Goal: Information Seeking & Learning: Learn about a topic

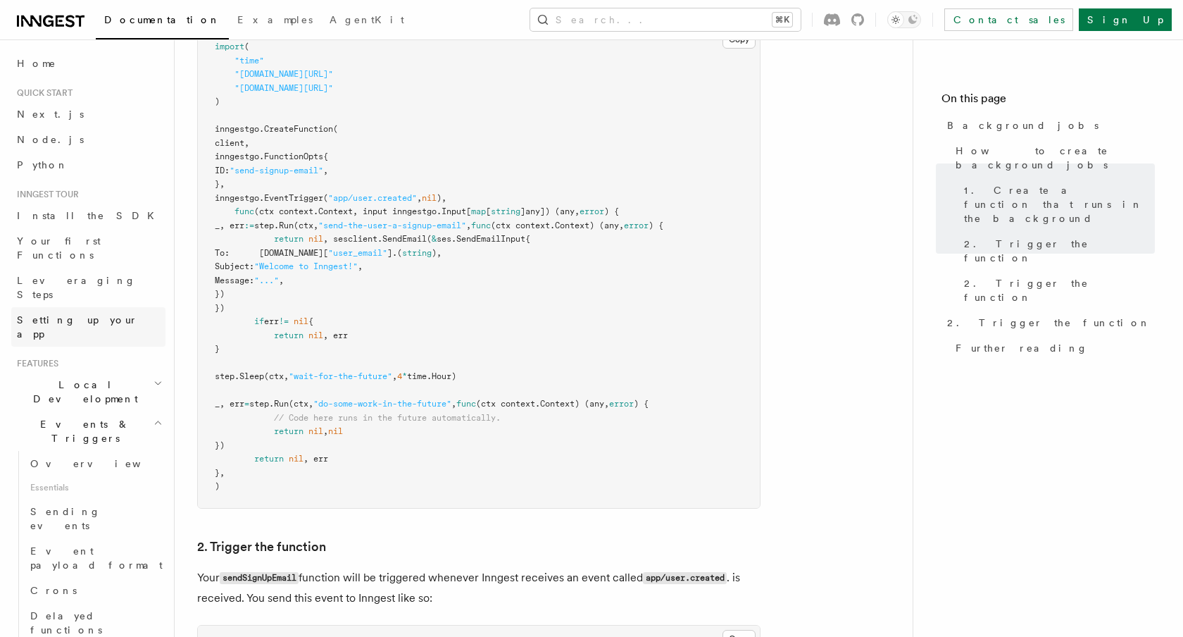
scroll to position [186, 0]
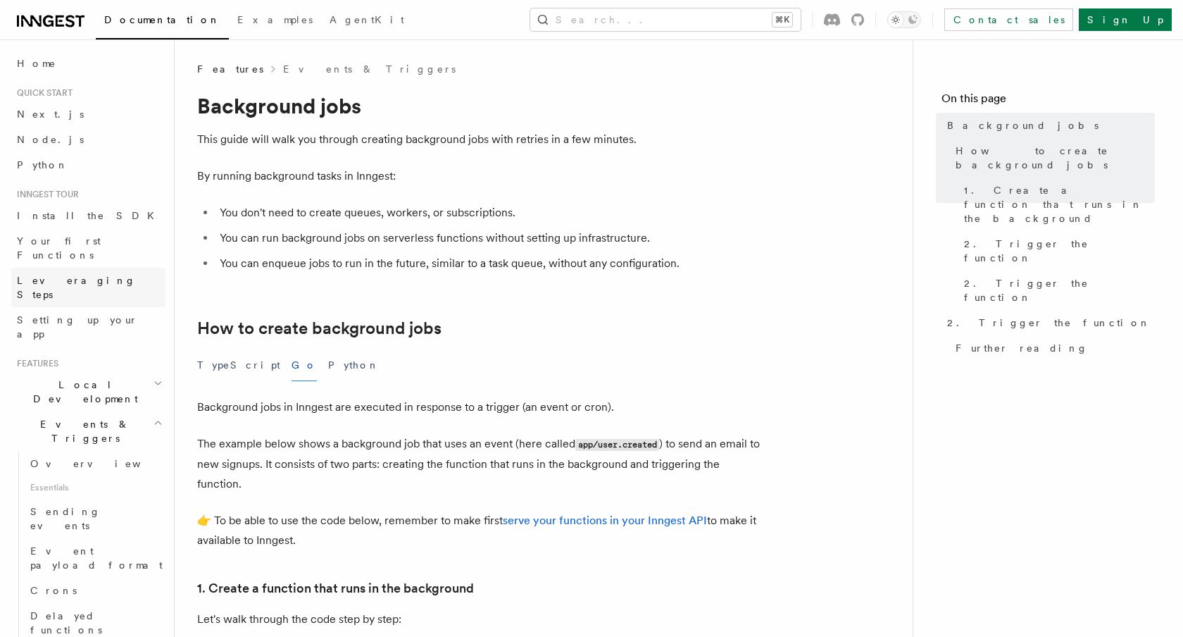
click at [108, 268] on link "Leveraging Steps" at bounding box center [88, 287] width 154 height 39
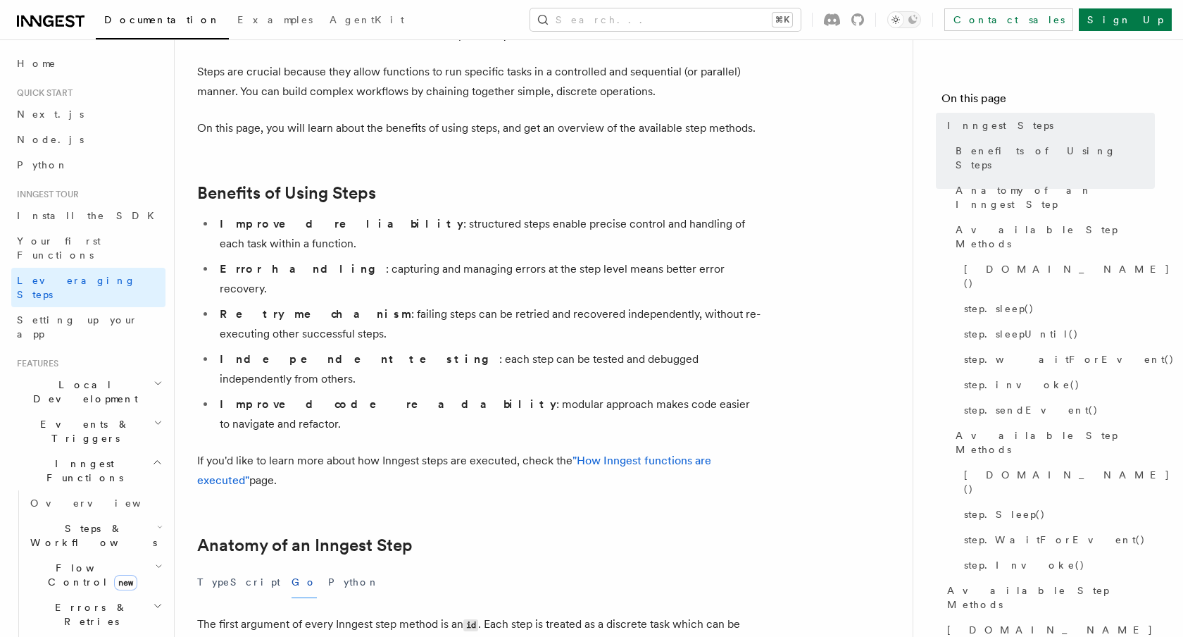
scroll to position [123, 0]
click at [131, 372] on h2 "Local Development" at bounding box center [88, 391] width 154 height 39
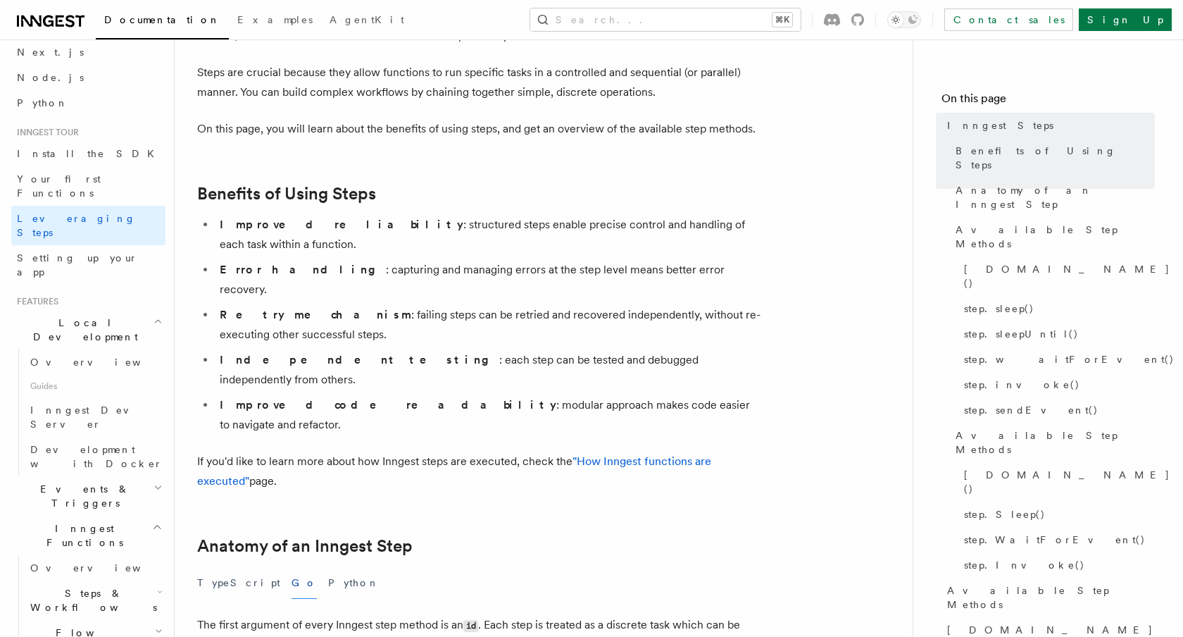
click at [144, 476] on h2 "Events & Triggers" at bounding box center [88, 495] width 154 height 39
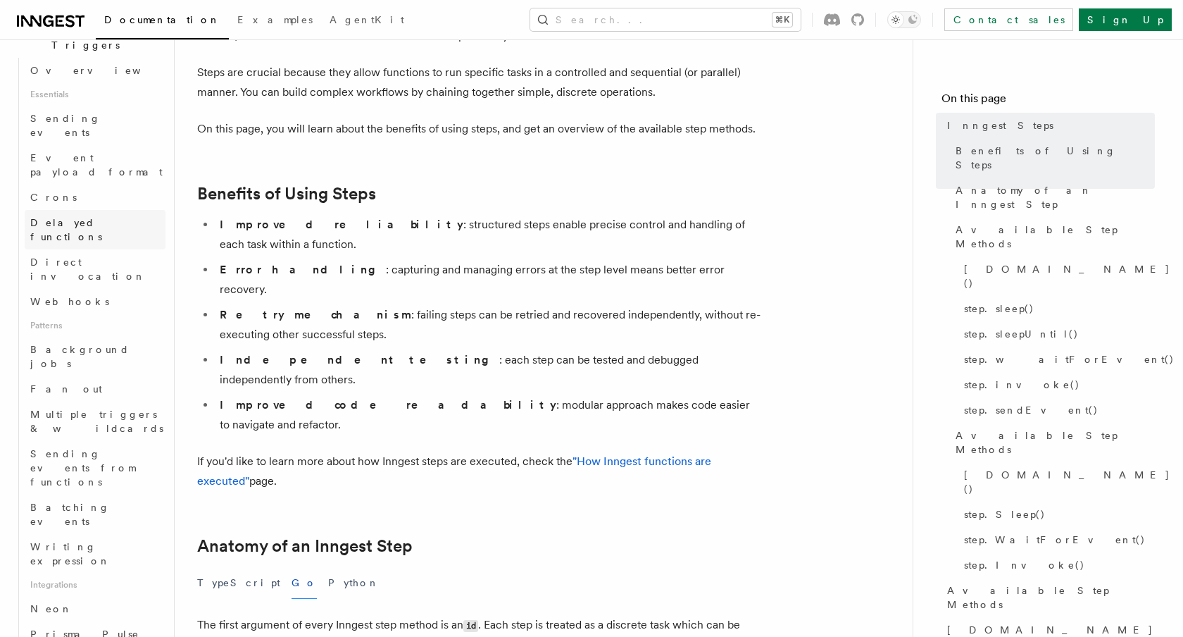
scroll to position [520, 0]
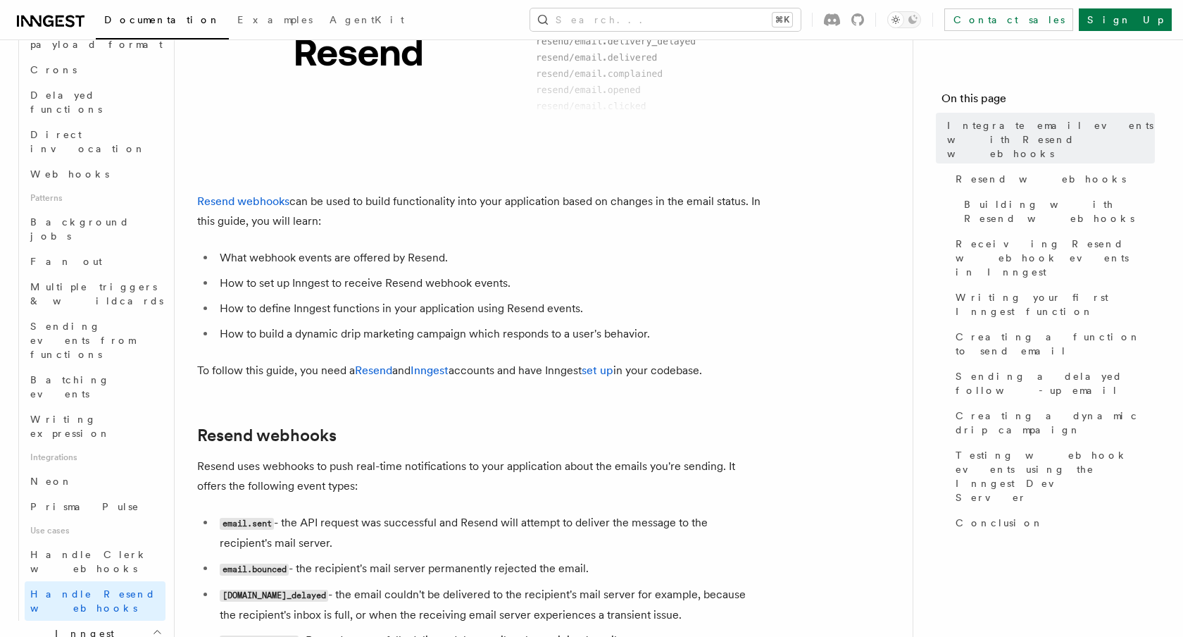
scroll to position [198, 0]
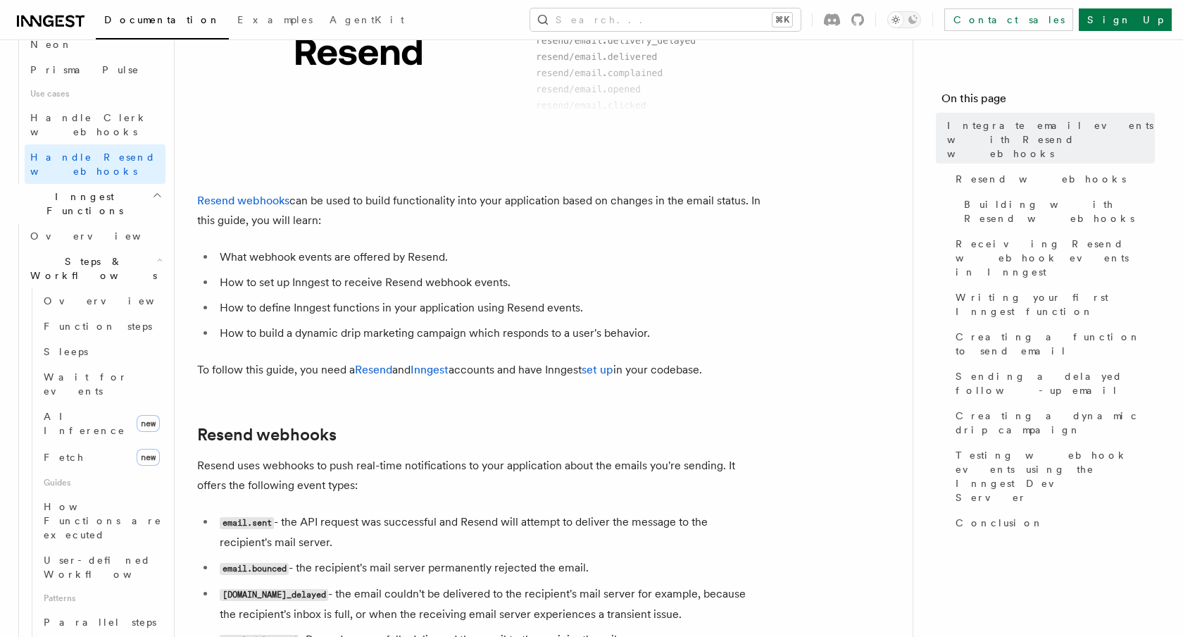
scroll to position [967, 0]
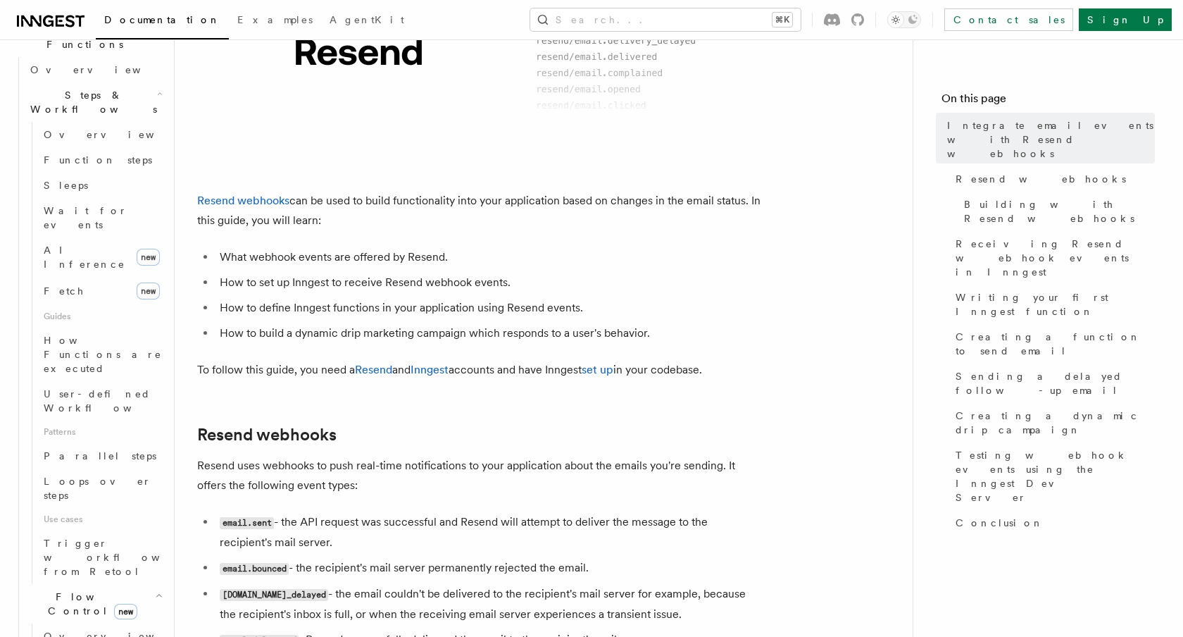
scroll to position [1124, 0]
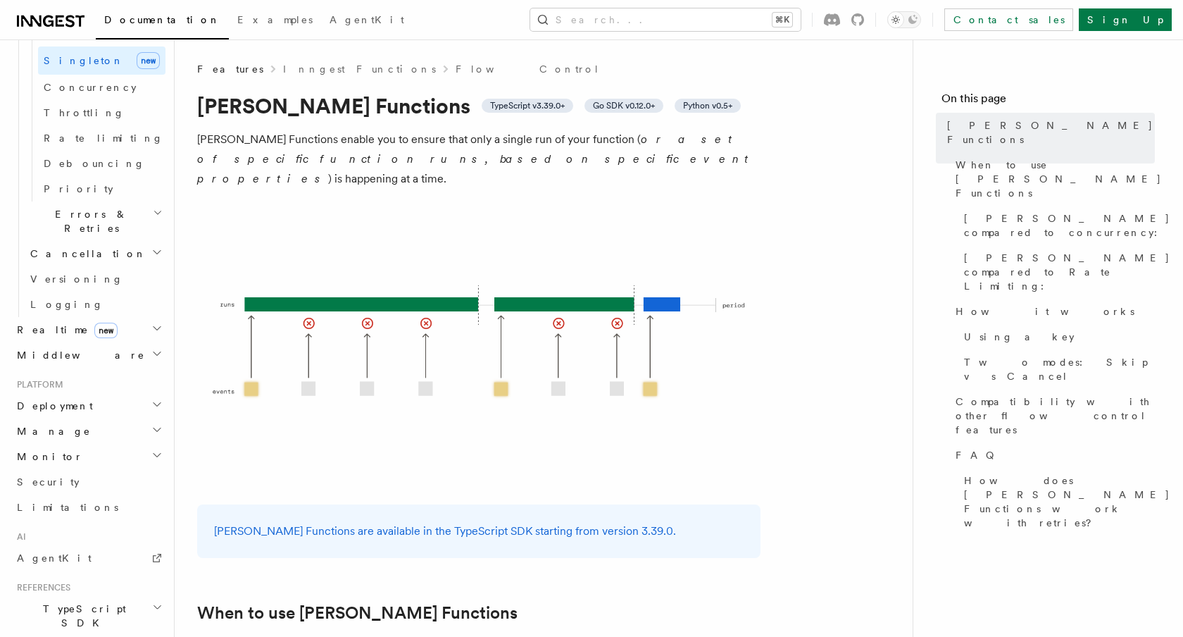
scroll to position [573, 0]
click at [151, 323] on icon "button" at bounding box center [156, 328] width 11 height 11
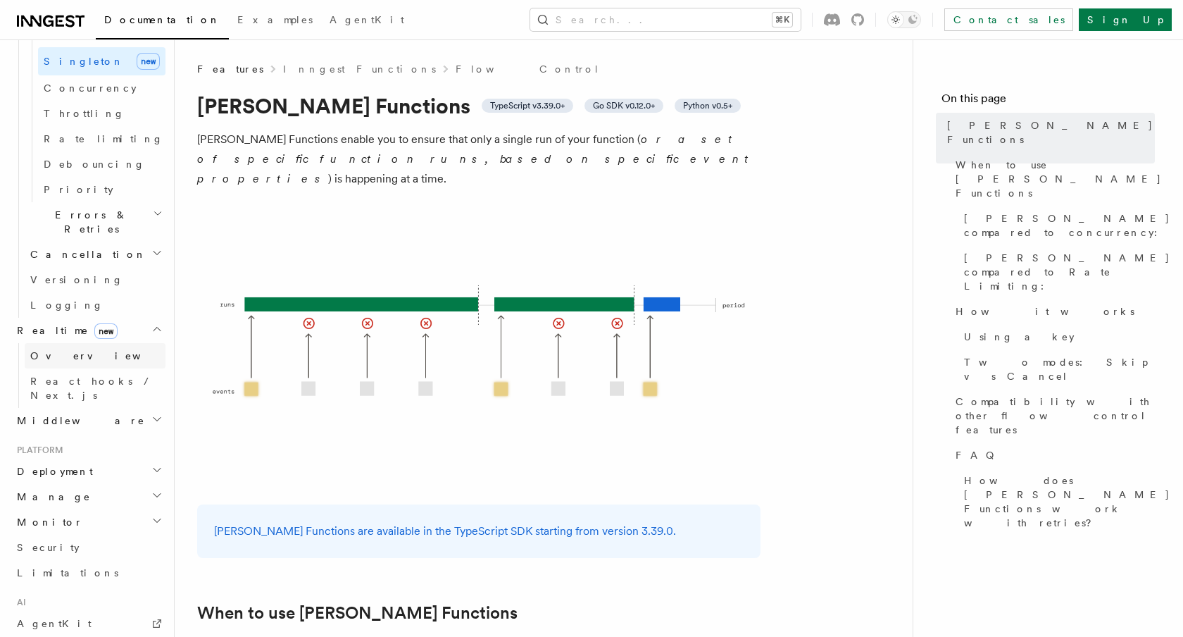
click at [127, 343] on link "Overview" at bounding box center [95, 355] width 141 height 25
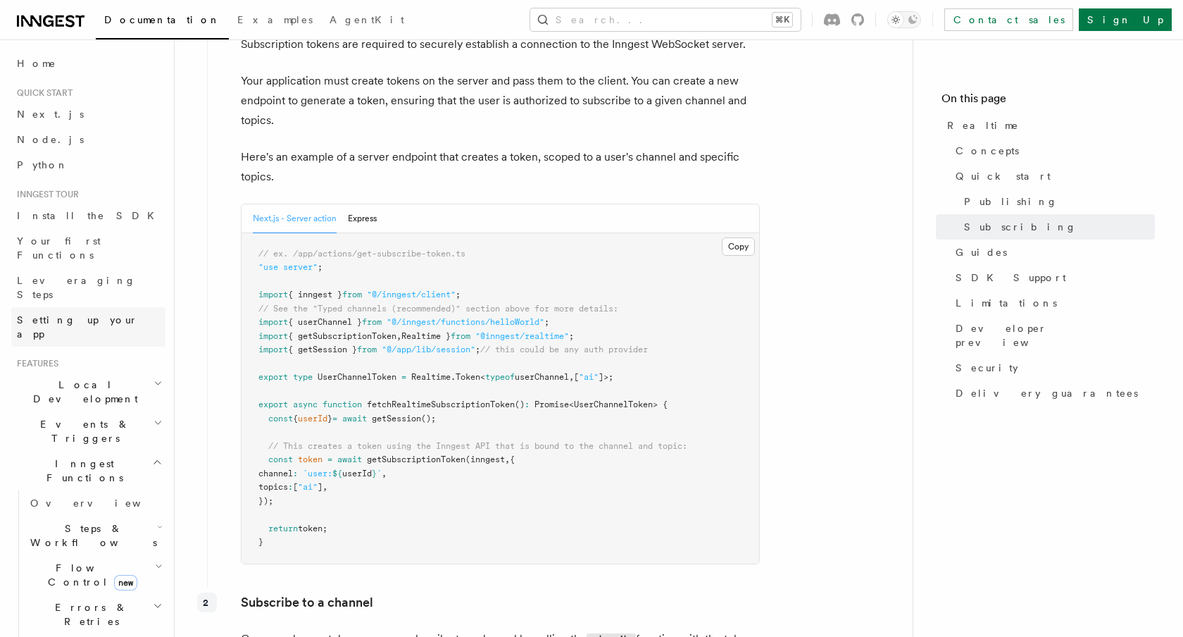
scroll to position [2001, 0]
